Goal: Transaction & Acquisition: Purchase product/service

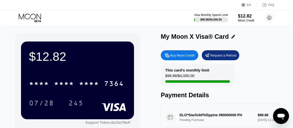
click at [172, 63] on div "Buy Moon Credit Request a Refund This card’s monthly limit $98.88 / $4,000.00 P…" at bounding box center [224, 120] width 126 height 144
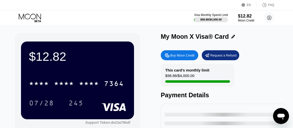
click at [180, 58] on div "Buy Moon Credit" at bounding box center [182, 55] width 24 height 4
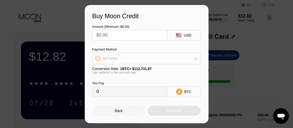
click at [195, 59] on icon at bounding box center [196, 59] width 4 height 2
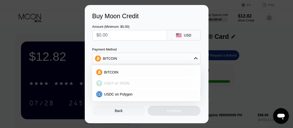
click at [125, 82] on span "USDT on TRON" at bounding box center [116, 83] width 25 height 4
type input "0.00"
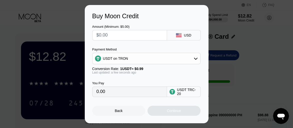
click at [150, 33] on input "text" at bounding box center [130, 35] width 66 height 10
type input "$1"
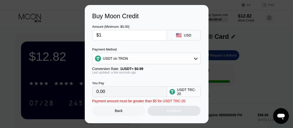
type input "1.01"
type input "$100"
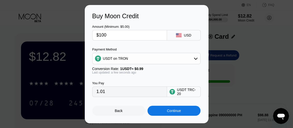
type input "101.01"
type input "$100"
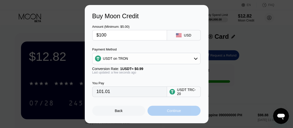
click at [185, 114] on div "Continue" at bounding box center [174, 111] width 53 height 10
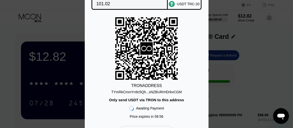
click at [177, 93] on div "TYmRkCmmYn9c5Qh...sNZBURrHDrkvCGM" at bounding box center [146, 92] width 71 height 4
click at [277, 117] on icon "Open messaging window" at bounding box center [281, 116] width 9 height 9
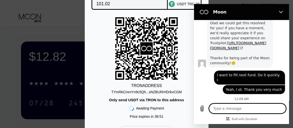
type textarea "x"
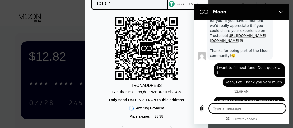
click at [229, 109] on textarea at bounding box center [247, 109] width 77 height 10
type textarea "I"
type textarea "x"
type textarea "I"
type textarea "x"
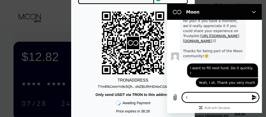
scroll to position [832, 0]
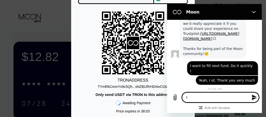
type textarea "I s"
type textarea "x"
type textarea "I se"
type textarea "x"
type textarea "I sen"
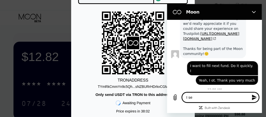
type textarea "x"
type textarea "I send"
type textarea "x"
type textarea "I send"
type textarea "x"
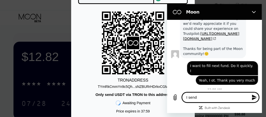
type textarea "I send f"
type textarea "x"
type textarea "I send"
type textarea "x"
type textarea "I send"
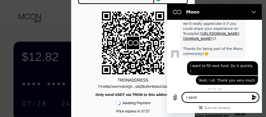
type textarea "x"
type textarea "I sen"
type textarea "x"
type textarea "I sent"
type textarea "x"
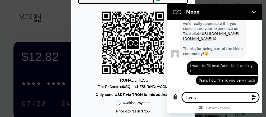
type textarea "I sent"
type textarea "x"
type textarea "I sent f"
type textarea "x"
type textarea "I sent fr"
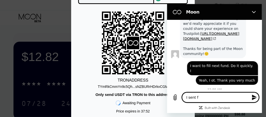
type textarea "x"
type textarea "I sent fro"
type textarea "x"
type textarea "I sent fro,"
type textarea "x"
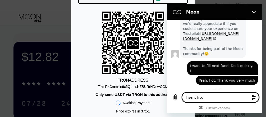
type textarea "I sent fro,"
type textarea "x"
type textarea "I sent fro,"
type textarea "x"
type textarea "I sent fro"
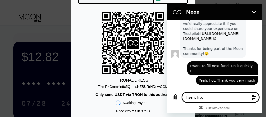
type textarea "x"
type textarea "I sent from"
type textarea "x"
type textarea "I sent from"
type textarea "x"
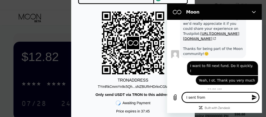
type textarea "I sent from b"
type textarea "x"
type textarea "I sent from bi"
type textarea "x"
type textarea "I sent from bin"
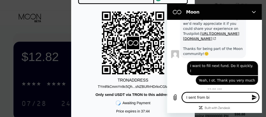
type textarea "x"
type textarea "I sent from bina"
type textarea "x"
type textarea "I sent from binan"
type textarea "x"
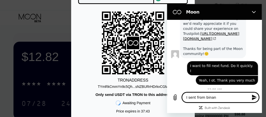
type textarea "I sent from binanc"
type textarea "x"
type textarea "I sent from binance"
type textarea "x"
type textarea "I sent from binance"
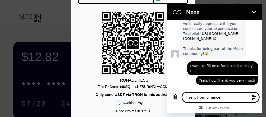
type textarea "x"
type textarea "I sent from binance"
type textarea "x"
type textarea "I sent from binance."
type textarea "x"
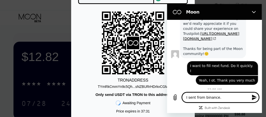
type textarea "I sent from binance."
type textarea "x"
type textarea "I sent from binance. I"
type textarea "x"
type textarea "I sent from binance."
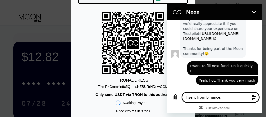
type textarea "x"
type textarea "I sent from binance. N"
type textarea "x"
type textarea "I sent from binance. No"
type textarea "x"
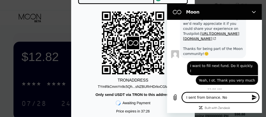
type textarea "I sent from binance. Now"
type textarea "x"
type textarea "I sent from binance. Now"
type textarea "x"
type textarea "I sent from binance. Now I"
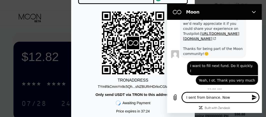
type textarea "x"
type textarea "I sent from binance. Now I"
type textarea "x"
type textarea "I sent from binance. Now I a"
type textarea "x"
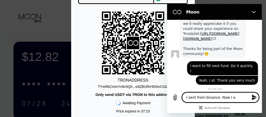
type textarea "I sent from binance. Now I am"
type textarea "x"
type textarea "I sent from binance. Now I am"
type textarea "x"
type textarea "I sent from binance. Now I am w"
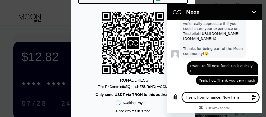
type textarea "x"
type textarea "I sent from binance. Now I am wa"
type textarea "x"
type textarea "I sent from binance. Now I am wai"
type textarea "x"
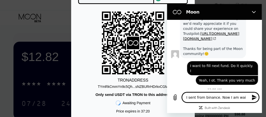
type textarea "I sent from binance. Now I am wait"
type textarea "x"
type textarea "I sent from binance. Now I am waiti"
type textarea "x"
type textarea "I sent from binance. Now I am waitin"
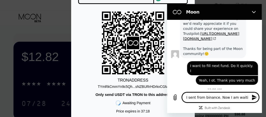
type textarea "x"
type textarea "I sent from binance. Now I am waiting"
type textarea "x"
type textarea "I sent from binance. Now I am waiting"
type textarea "x"
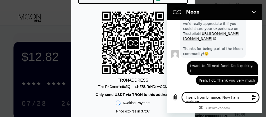
type textarea "I sent from binance. Now I am waiting t"
type textarea "x"
type textarea "I sent from binance. Now I am waiting to"
type textarea "x"
type textarea "I sent from binance. Now I am waiting to"
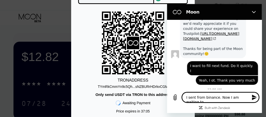
type textarea "x"
type textarea "I sent from binance. Now I am waiting to r"
type textarea "x"
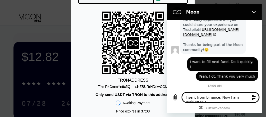
type textarea "I sent from binance. Now I am waiting to re"
type textarea "x"
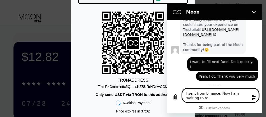
type textarea "I sent from binance. Now I am waiting to rea"
type textarea "x"
type textarea "I sent from binance. Now I am waiting to reac"
type textarea "x"
type textarea "I sent from binance. Now I am waiting to reach"
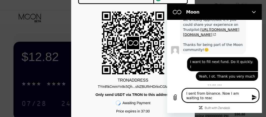
type textarea "x"
type textarea "I sent from binance. Now I am waiting to reach"
type textarea "x"
type textarea "I sent from binance. Now I am waiting to reach m"
type textarea "x"
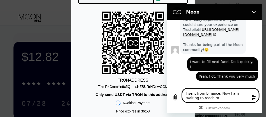
type textarea "I sent from binance. Now I am waiting to reach my"
type textarea "x"
type textarea "I sent from binance. Now I am waiting to reach my"
type textarea "x"
type textarea "I sent from binance. Now I am waiting to reach my c"
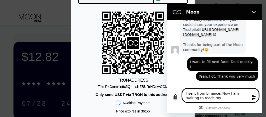
type textarea "x"
type textarea "I sent from binance. Now I am waiting to reach my ca"
type textarea "x"
type textarea "I sent from binance. Now I am waiting to reach my car"
type textarea "x"
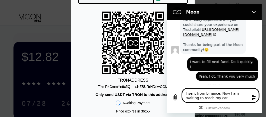
type textarea "I sent from binance. Now I am waiting to reach my card"
type textarea "x"
type textarea "I sent from binance. Now I am waiting to reach my card"
click at [254, 97] on icon "Send message" at bounding box center [255, 97] width 6 height 6
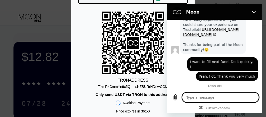
scroll to position [839, 0]
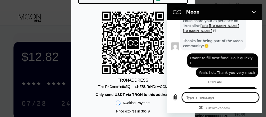
type textarea "x"
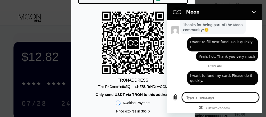
type textarea "P"
type textarea "x"
type textarea "Pl"
type textarea "x"
type textarea "Ple"
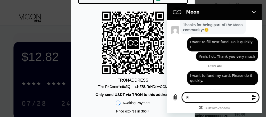
type textarea "x"
type textarea "Plea"
type textarea "x"
type textarea "Pleas"
type textarea "x"
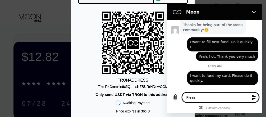
type textarea "Please"
type textarea "x"
type textarea "Please"
type textarea "x"
type textarea "Please c"
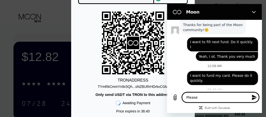
type textarea "x"
type textarea "Please co"
type textarea "x"
type textarea "Please com"
type textarea "x"
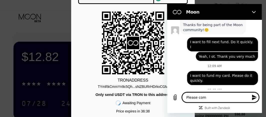
type textarea "Please comf"
type textarea "x"
type textarea "Please comfi"
type textarea "x"
type textarea "Please comfir"
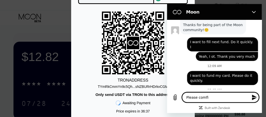
type textarea "x"
type textarea "Please comfirm"
type textarea "x"
type textarea "Please comfirm"
type textarea "x"
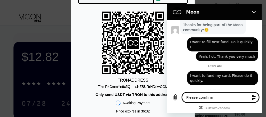
type textarea "Please comfirm"
type textarea "x"
type textarea "Please comfir"
type textarea "x"
type textarea "Please comfi"
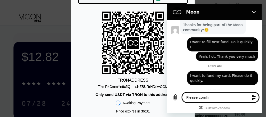
type textarea "x"
type textarea "Please comf"
type textarea "x"
type textarea "Please com"
type textarea "x"
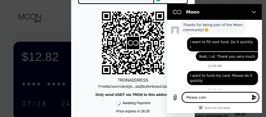
type textarea "Please co"
type textarea "x"
type textarea "Please con"
type textarea "x"
type textarea "Please conf"
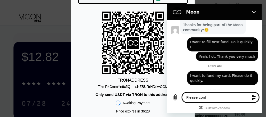
type textarea "x"
type textarea "Please confi"
type textarea "x"
type textarea "Please confir"
type textarea "x"
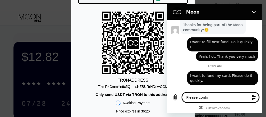
type textarea "Please confirm"
type textarea "x"
type textarea "Please confirm"
type textarea "x"
click at [255, 98] on icon "Send message" at bounding box center [255, 97] width 6 height 6
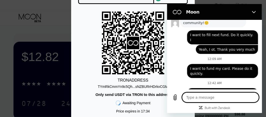
scroll to position [865, 0]
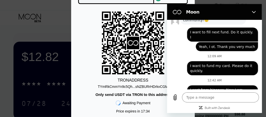
click at [52, 25] on div "You Pay 101.02 USDT TRC-20 TRON ADDRESS TYmRkCmmYn9c5Qh...sNZBURrHDrkvCGM Only …" at bounding box center [133, 58] width 266 height 159
click at [252, 13] on icon "Close" at bounding box center [254, 12] width 4 height 4
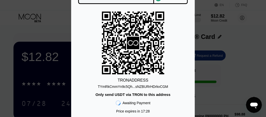
click at [236, 35] on div "You Pay 101.02 USDT TRC-20 TRON ADDRESS TYmRkCmmYn9c5Qh...sNZBURrHDrkvCGM Only …" at bounding box center [133, 58] width 266 height 159
click at [58, 15] on div "You Pay 101.02 USDT TRC-20 TRON ADDRESS TYmRkCmmYn9c5Qh...sNZBURrHDrkvCGM Only …" at bounding box center [133, 58] width 266 height 159
